Goal: Task Accomplishment & Management: Manage account settings

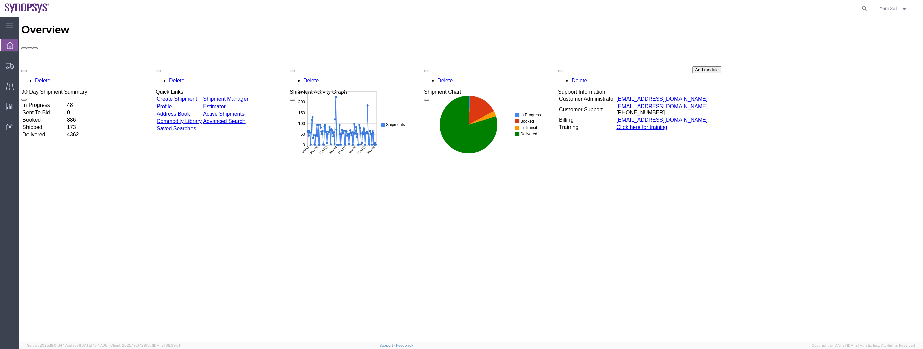
drag, startPoint x: 866, startPoint y: 197, endPoint x: 704, endPoint y: 162, distance: 165.0
click at [866, 198] on div "Overview Delete 90 Day Shipment Summary In Progress 48 Sent To Bid 0 Booked 886…" at bounding box center [470, 187] width 899 height 326
click at [0, 0] on span "Shipment Manager" at bounding box center [0, 0] width 0 height 0
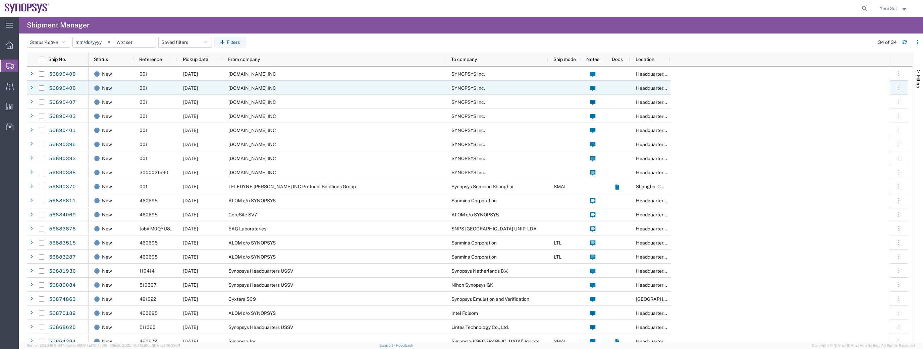
click at [253, 73] on span "[DOMAIN_NAME] INC" at bounding box center [252, 73] width 48 height 5
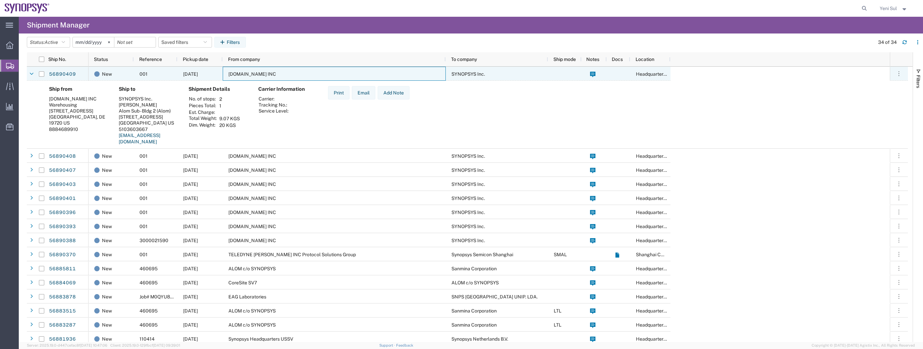
click at [253, 73] on span "[DOMAIN_NAME] INC" at bounding box center [252, 73] width 48 height 5
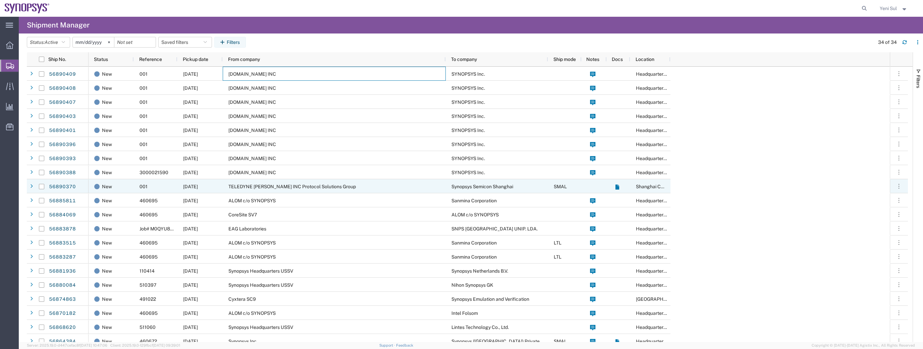
click at [268, 189] on span "TELEDYNE [PERSON_NAME] INC Protocol Solutions Group" at bounding box center [291, 186] width 127 height 5
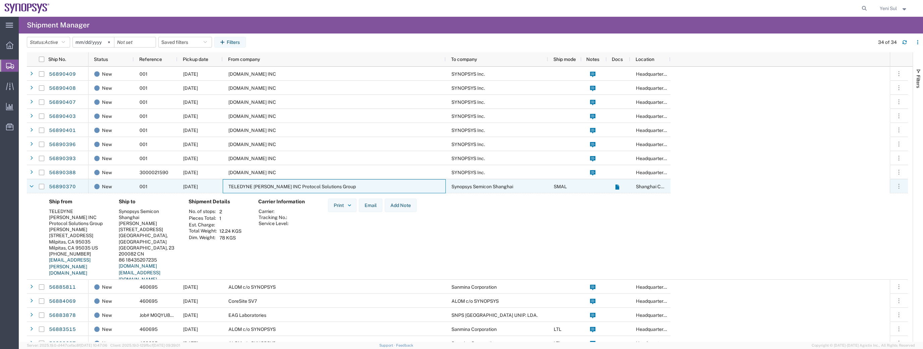
click at [289, 189] on span "TELEDYNE [PERSON_NAME] INC Protocol Solutions Group" at bounding box center [291, 186] width 127 height 5
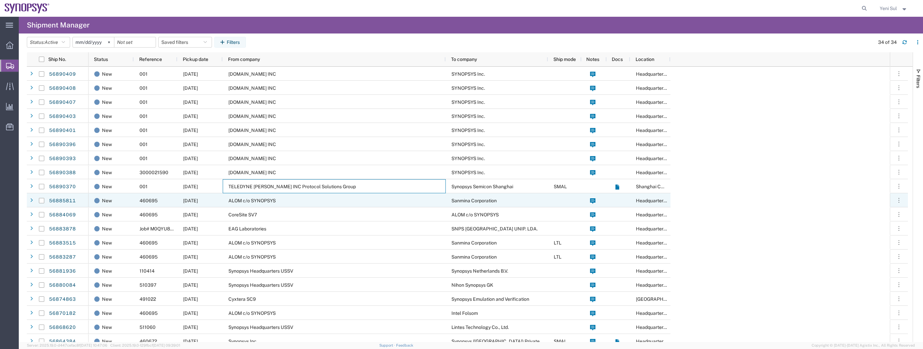
click at [272, 202] on span "ALOM c/o SYNOPSYS" at bounding box center [251, 200] width 47 height 5
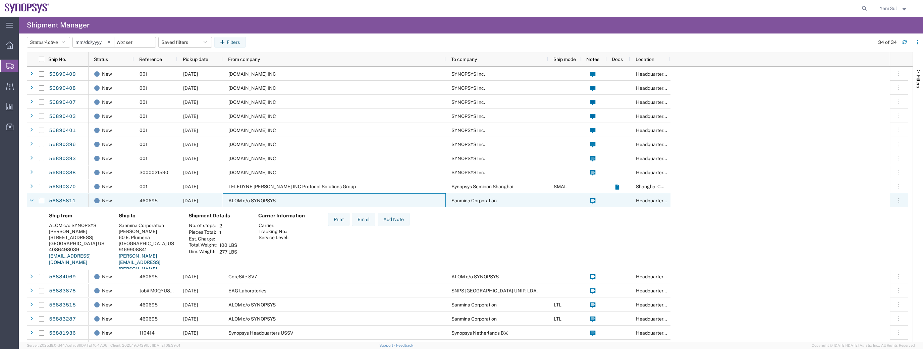
click at [276, 202] on div "ALOM c/o SYNOPSYS" at bounding box center [334, 200] width 223 height 14
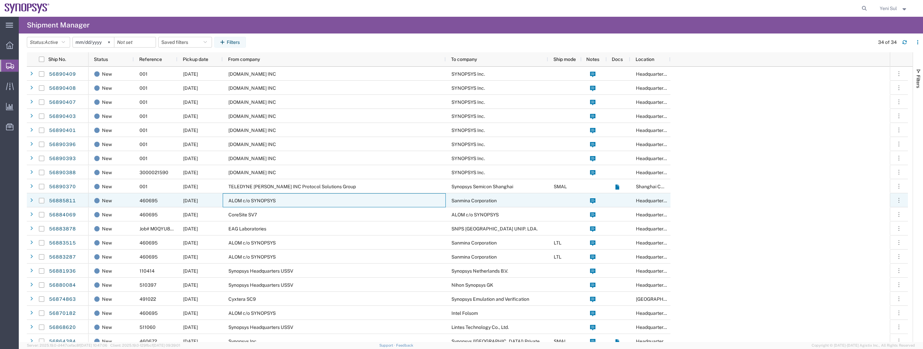
click at [273, 212] on div "CoreSite SV7" at bounding box center [334, 215] width 223 height 14
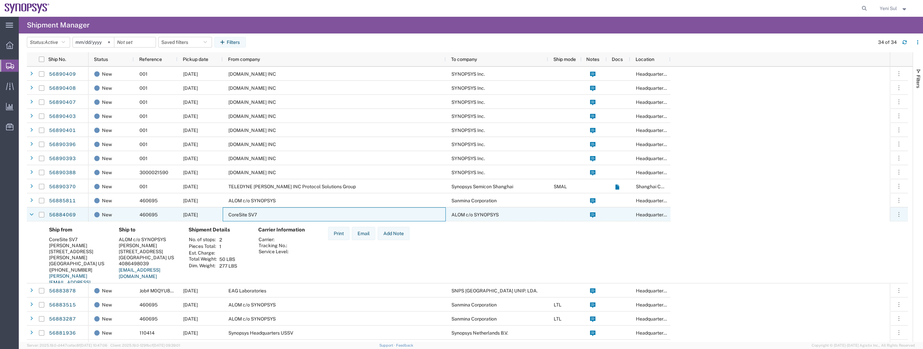
click at [273, 212] on div "CoreSite SV7" at bounding box center [334, 215] width 223 height 14
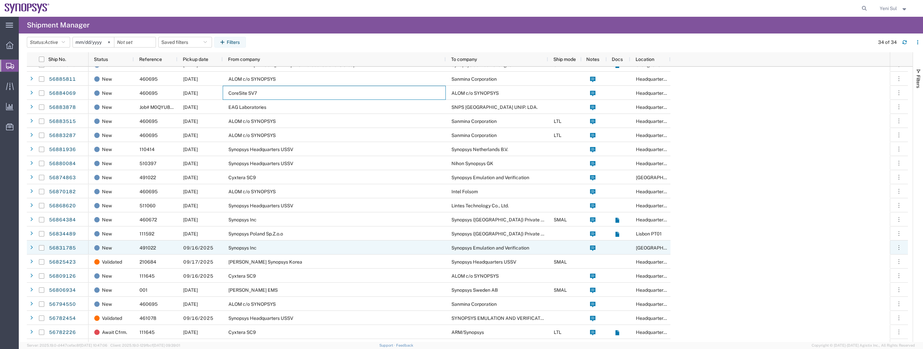
scroll to position [203, 0]
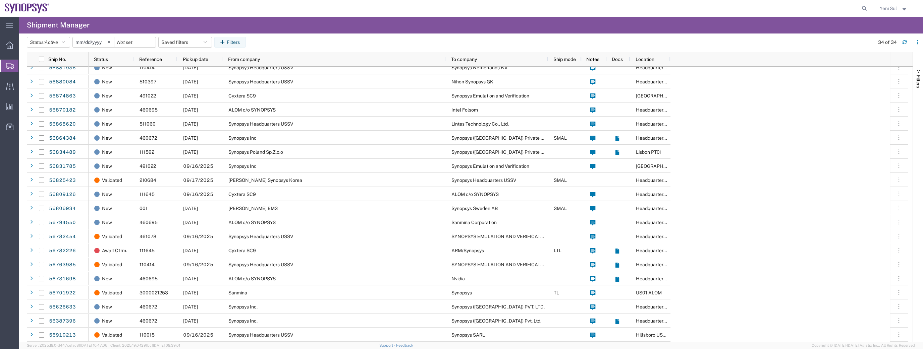
drag, startPoint x: 830, startPoint y: 225, endPoint x: 563, endPoint y: 90, distance: 299.5
click at [829, 225] on div "New 001 [DATE] [DOMAIN_NAME] INC SYNOPSYS Inc. Headquarters USSV New 001 [DATE]…" at bounding box center [489, 102] width 801 height 479
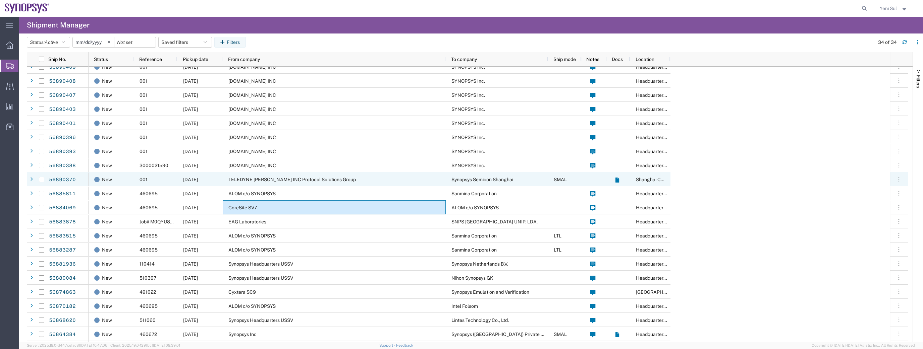
scroll to position [0, 0]
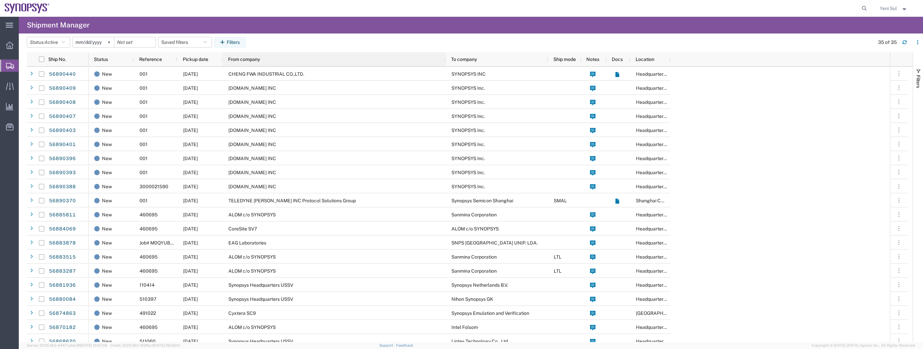
click at [289, 66] on div "From company" at bounding box center [335, 59] width 215 height 14
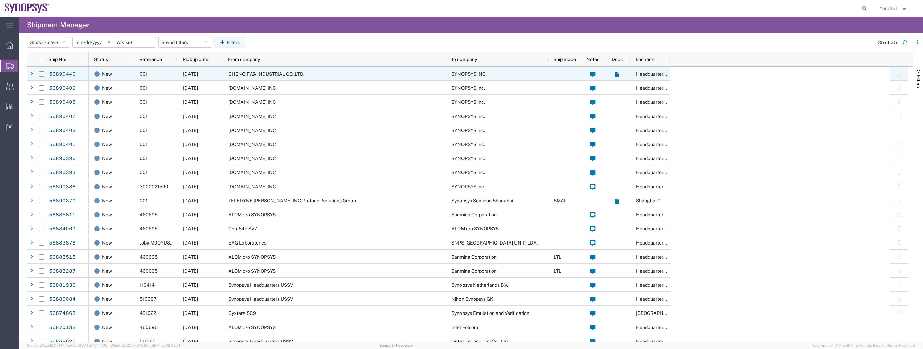
click at [276, 70] on div "CHENG FWA INDUSTRIAL CO.,LTD." at bounding box center [334, 74] width 223 height 14
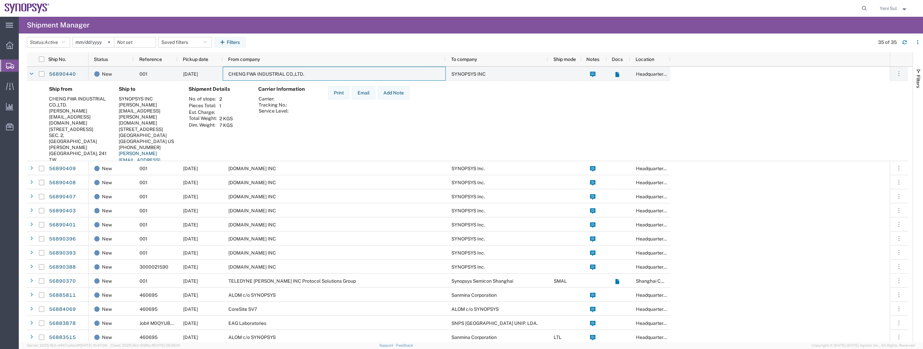
click at [0, 0] on span "Shipment Manager" at bounding box center [0, 0] width 0 height 0
click at [840, 198] on div "New 001 09/22/2025 CHENG FWA INDUSTRIAL CO.,LTD. SYNOPSYS INC Headquarters USSV…" at bounding box center [489, 353] width 801 height 573
